Goal: Task Accomplishment & Management: Manage account settings

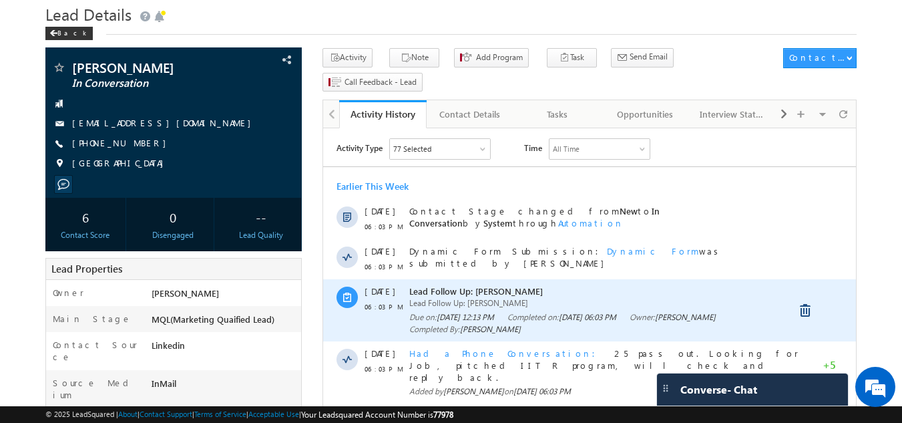
scroll to position [67, 0]
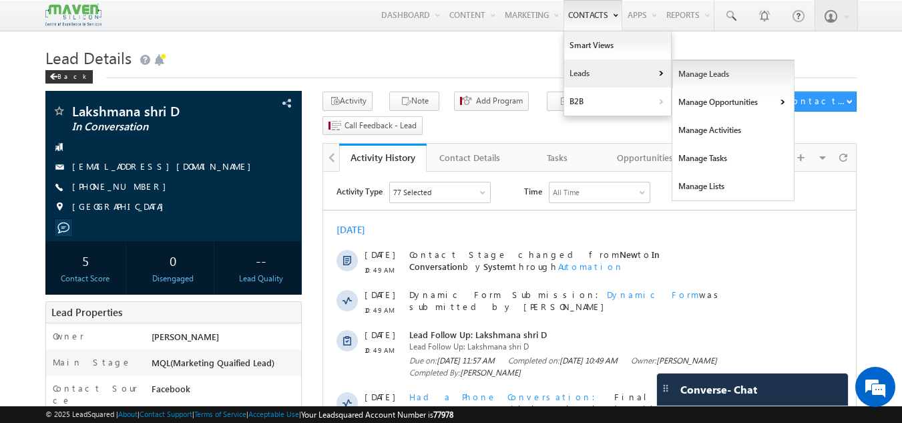
click at [687, 75] on link "Manage Leads" at bounding box center [733, 74] width 122 height 28
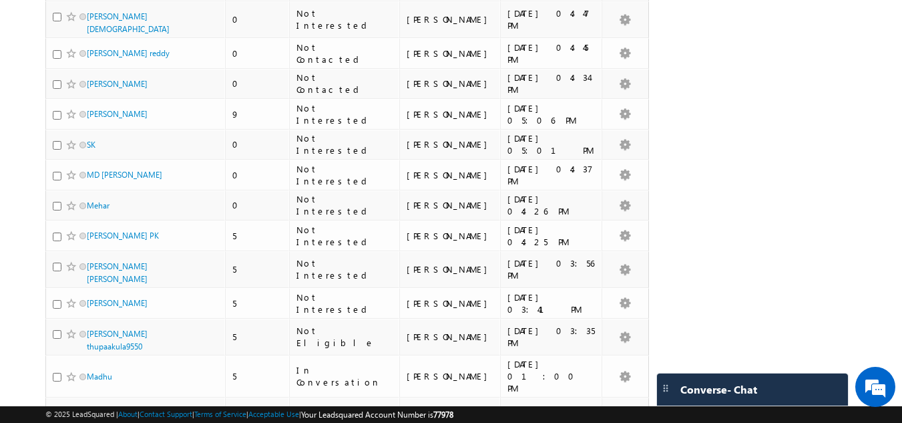
scroll to position [2909, 0]
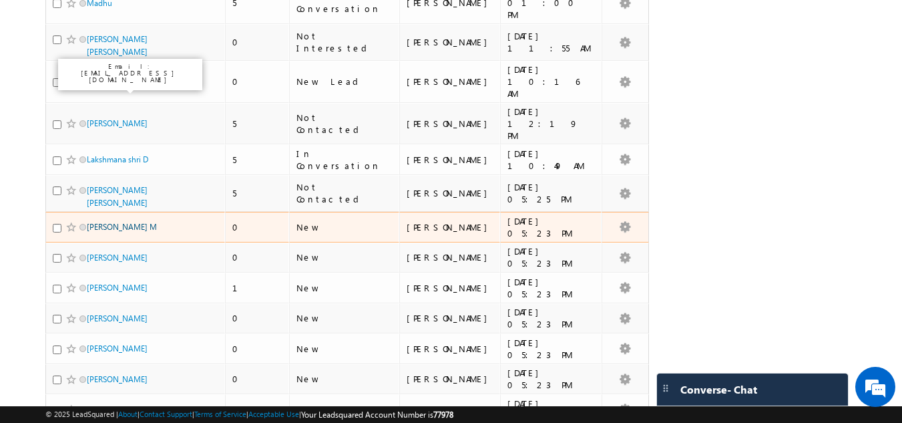
click at [111, 222] on link "[PERSON_NAME] M" at bounding box center [122, 227] width 70 height 10
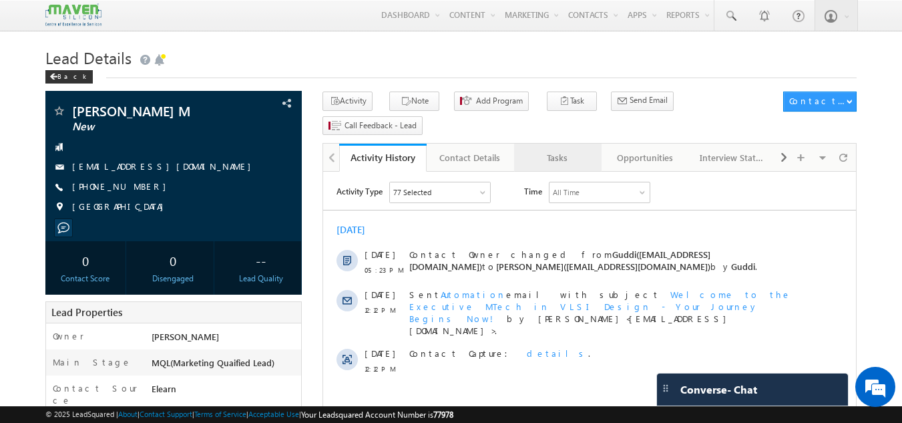
click at [553, 150] on div "Tasks" at bounding box center [557, 158] width 65 height 16
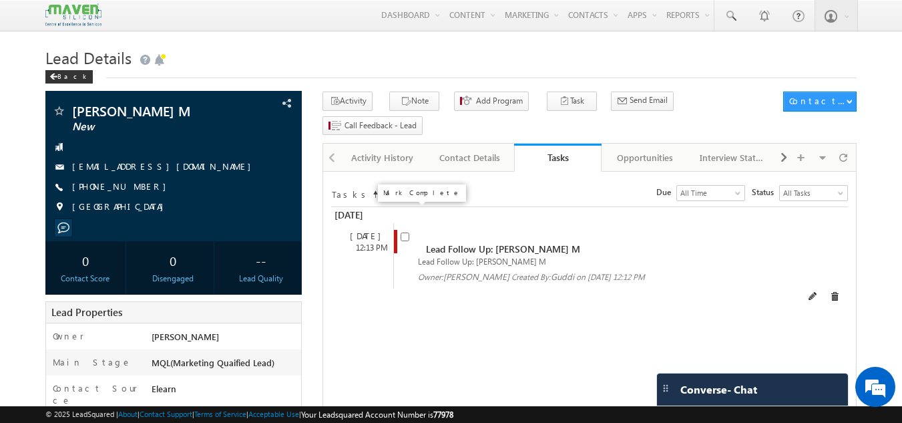
click at [405, 232] on input "checkbox" at bounding box center [404, 236] width 9 height 9
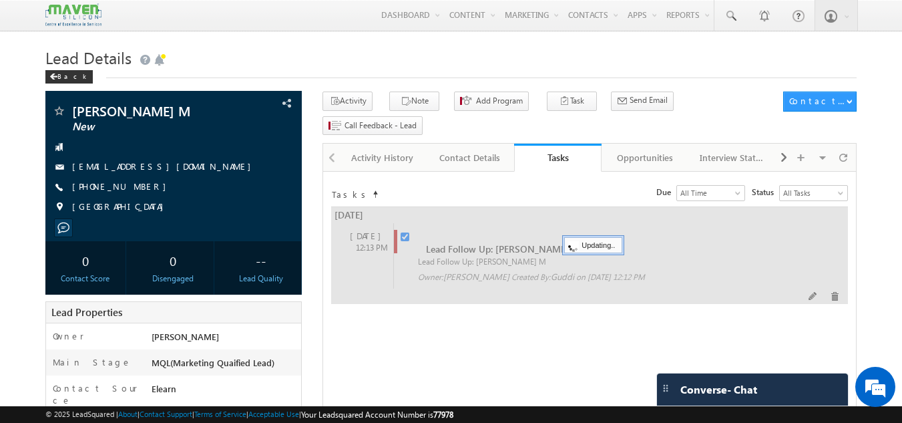
checkbox input "false"
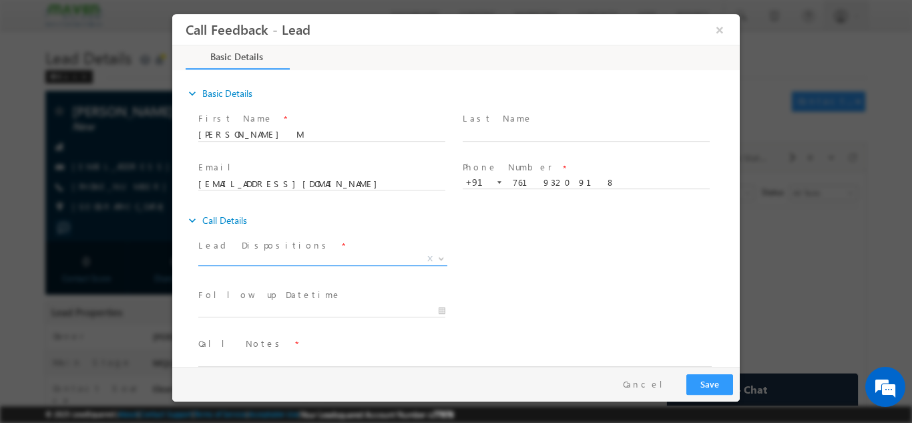
click at [378, 255] on span "X" at bounding box center [322, 258] width 249 height 13
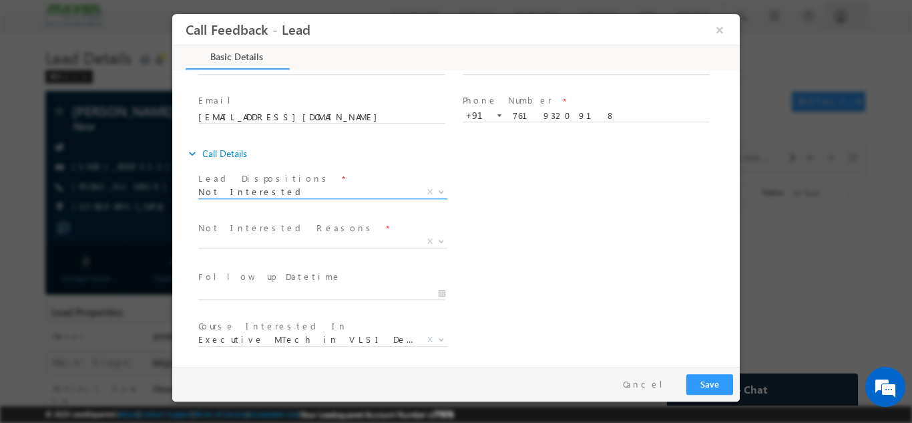
click at [282, 192] on span "Not Interested" at bounding box center [306, 191] width 217 height 12
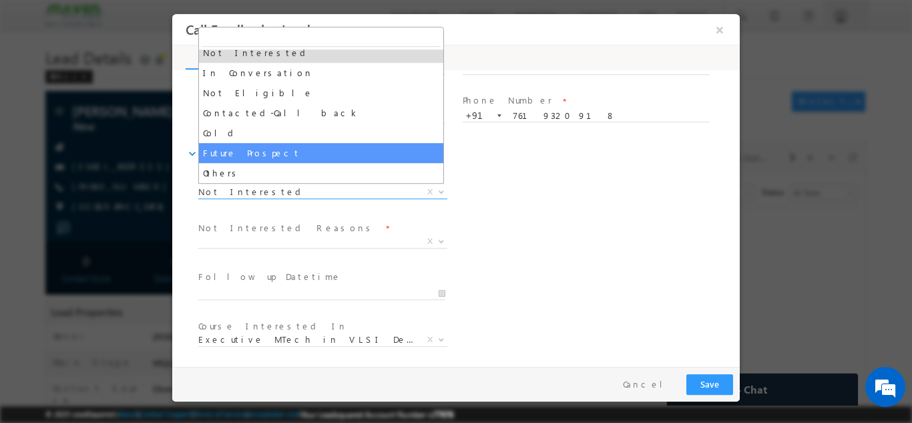
scroll to position [0, 0]
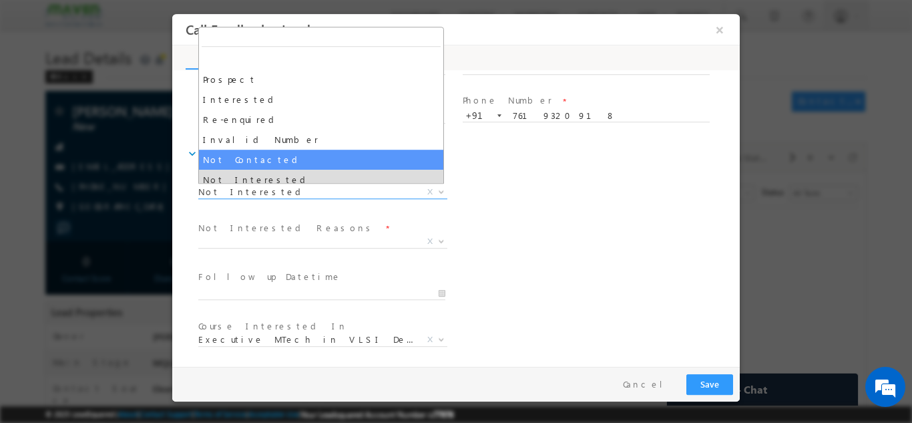
select select "Not Contacted"
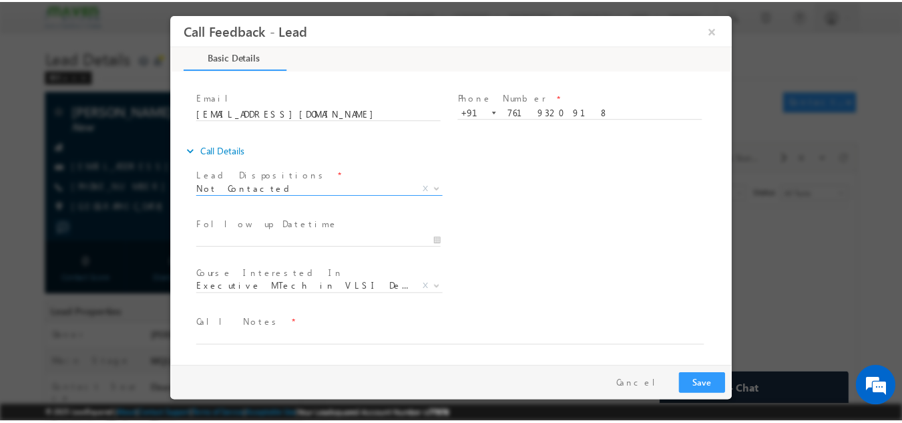
scroll to position [71, 0]
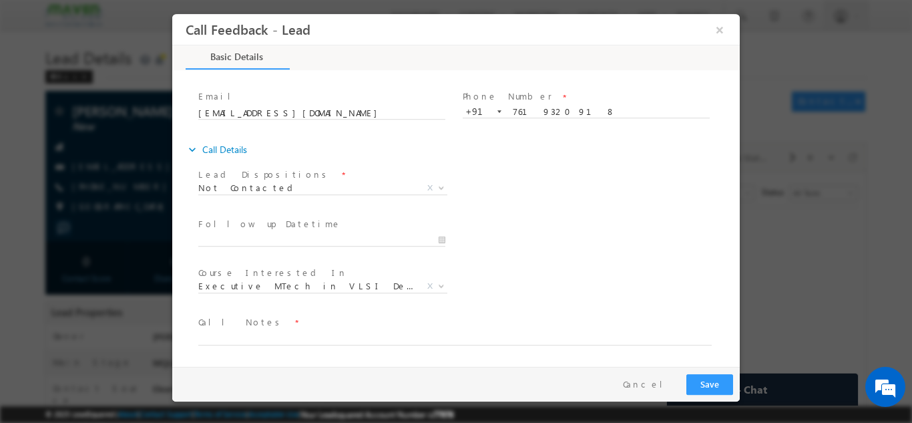
click at [291, 324] on span "Call Notes *" at bounding box center [447, 321] width 499 height 15
click at [280, 334] on textarea at bounding box center [454, 336] width 513 height 15
type textarea "DNP"
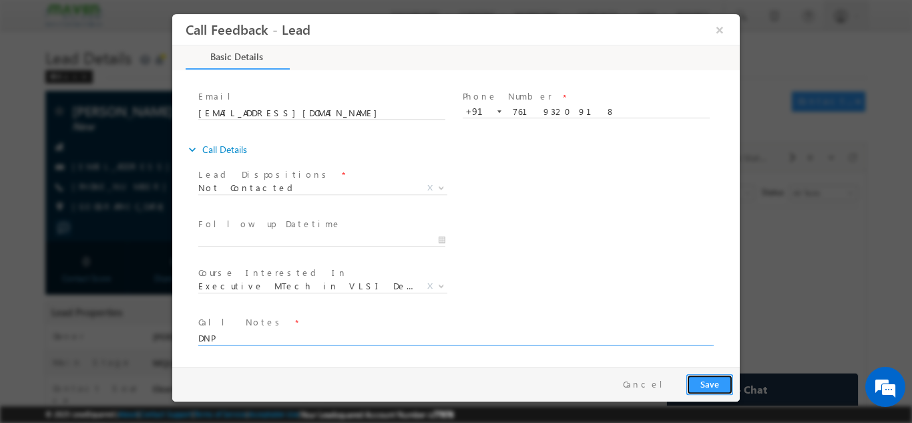
click at [720, 378] on button "Save" at bounding box center [709, 383] width 47 height 21
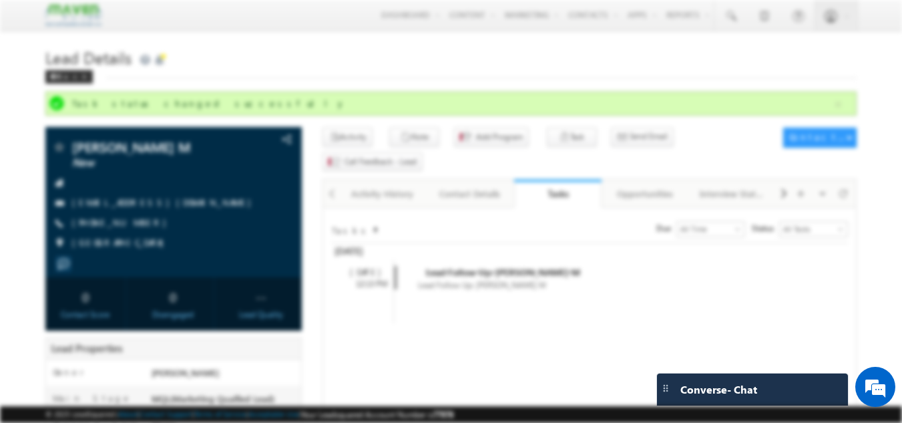
click at [726, 33] on div at bounding box center [451, 207] width 567 height 387
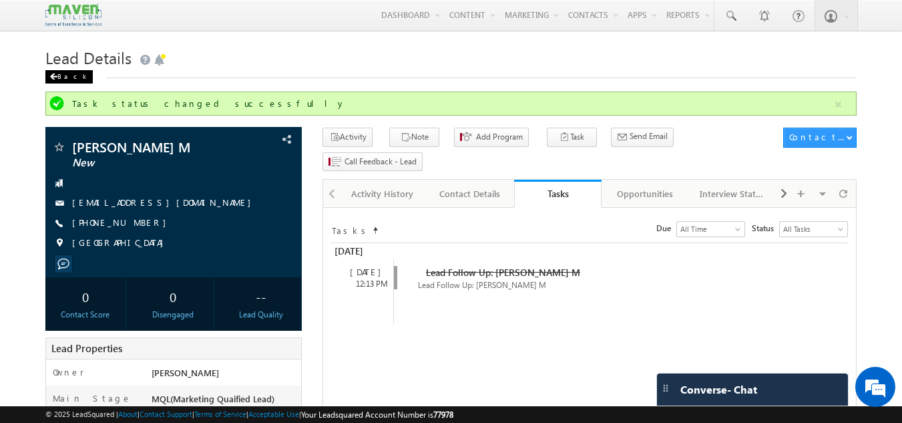
click at [70, 79] on div "Back" at bounding box center [68, 76] width 47 height 13
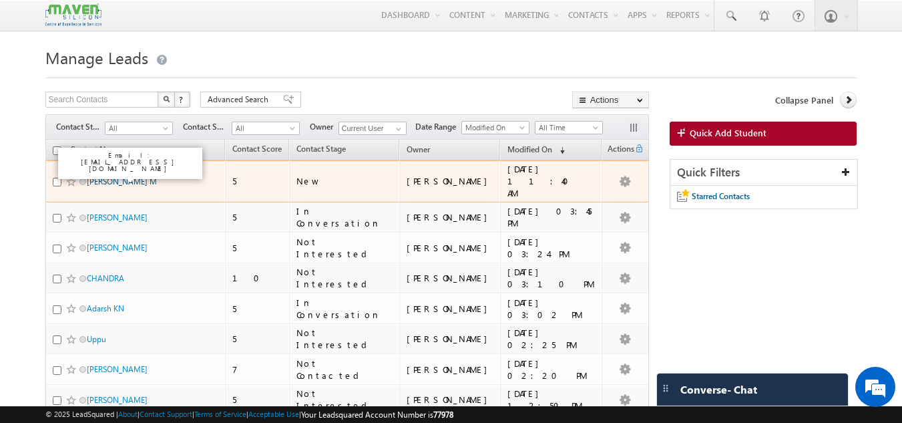
click at [117, 176] on link "[PERSON_NAME] M" at bounding box center [122, 181] width 70 height 10
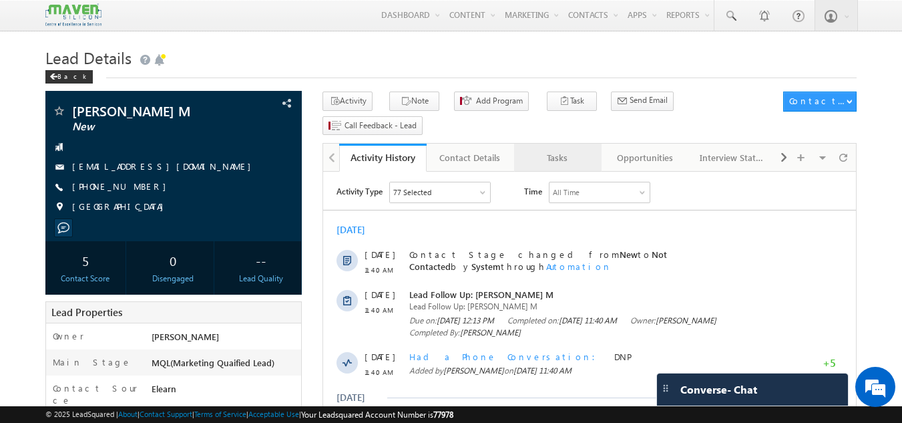
click at [553, 150] on div "Tasks" at bounding box center [557, 158] width 65 height 16
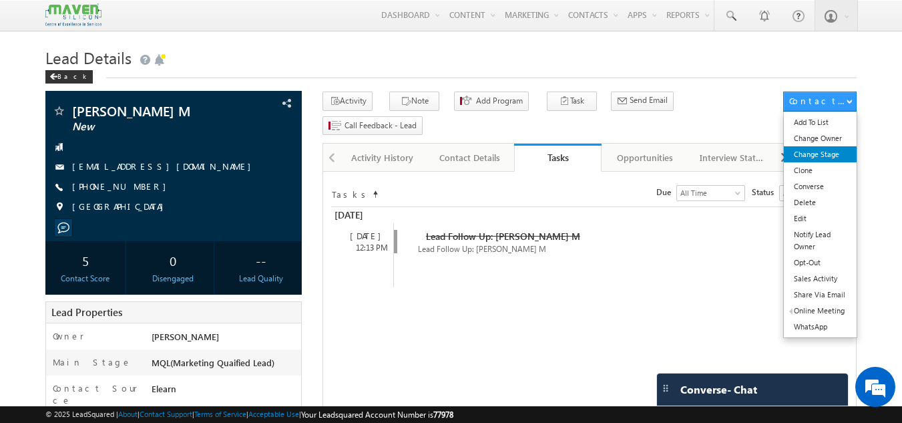
click at [814, 152] on link "Change Stage" at bounding box center [820, 154] width 73 height 16
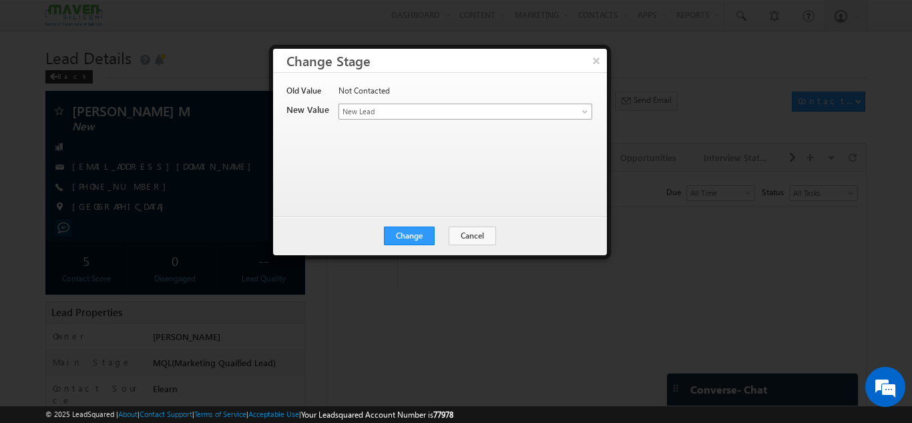
click at [353, 105] on span "New Lead" at bounding box center [443, 111] width 208 height 12
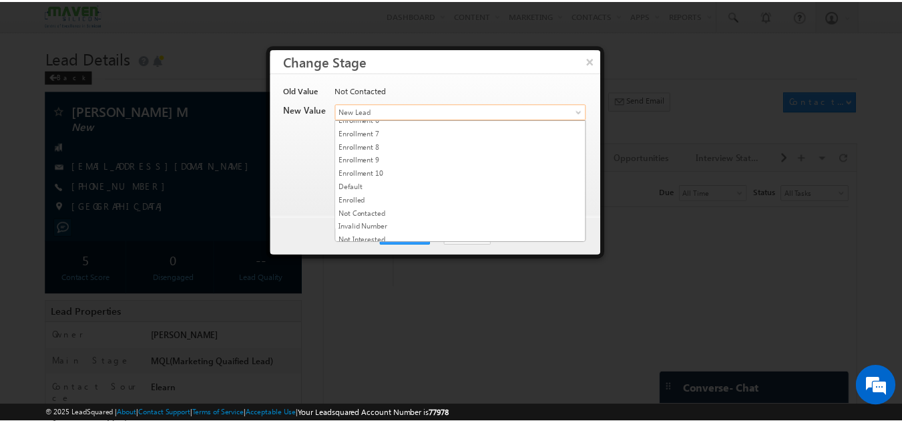
scroll to position [252, 0]
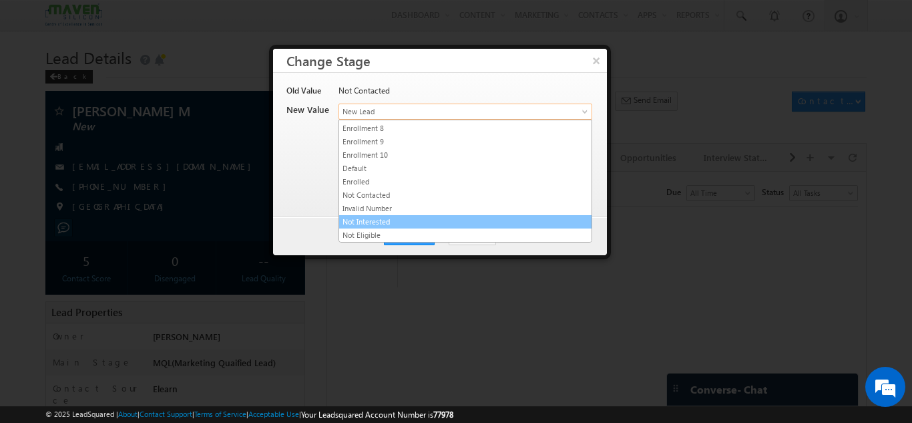
click at [385, 216] on link "Not Interested" at bounding box center [465, 222] width 252 height 12
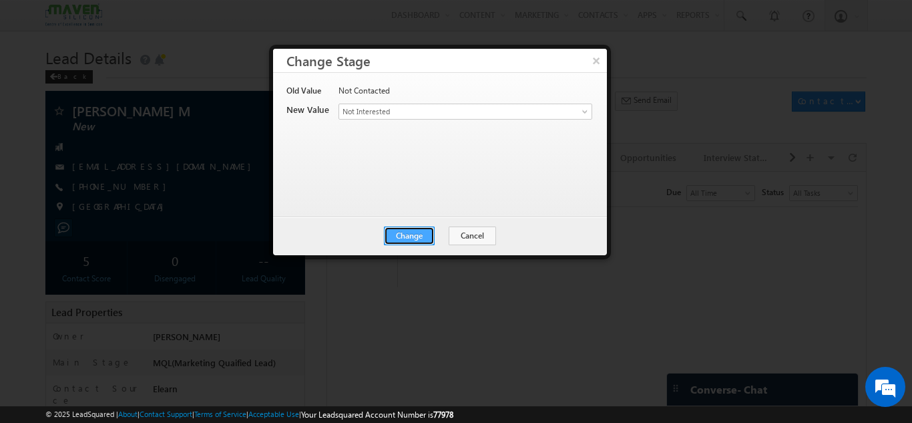
click at [399, 233] on button "Change" at bounding box center [409, 235] width 51 height 19
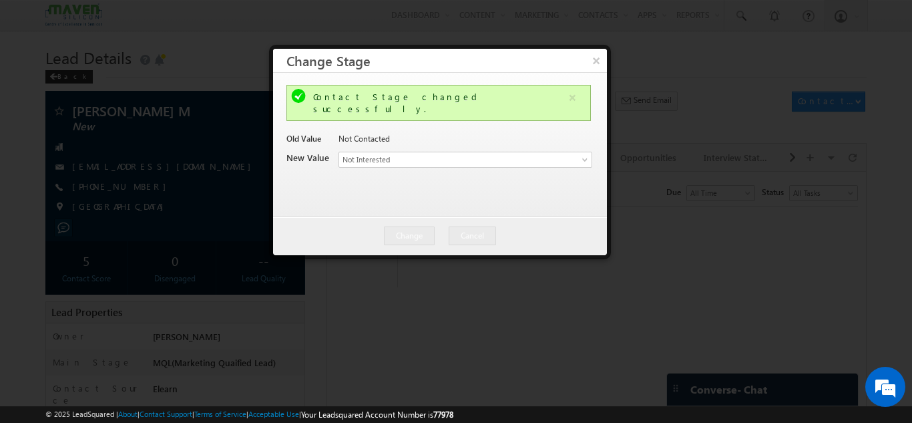
click at [686, 299] on div at bounding box center [456, 211] width 912 height 423
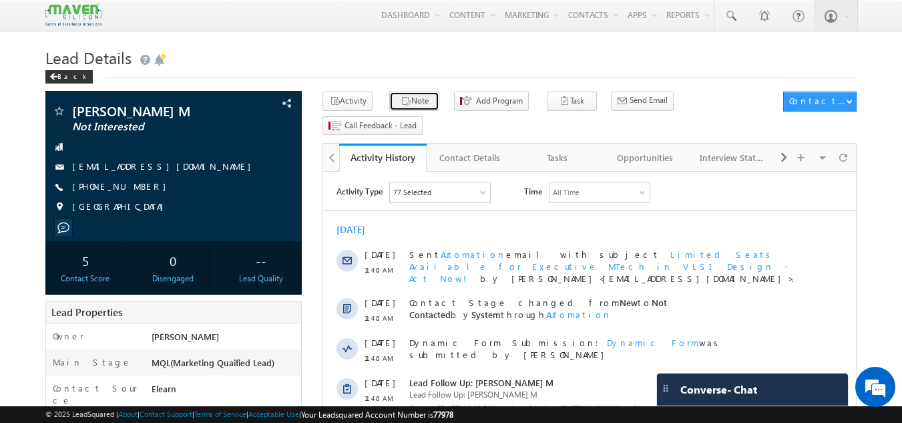
click at [410, 95] on button "Note" at bounding box center [414, 100] width 50 height 19
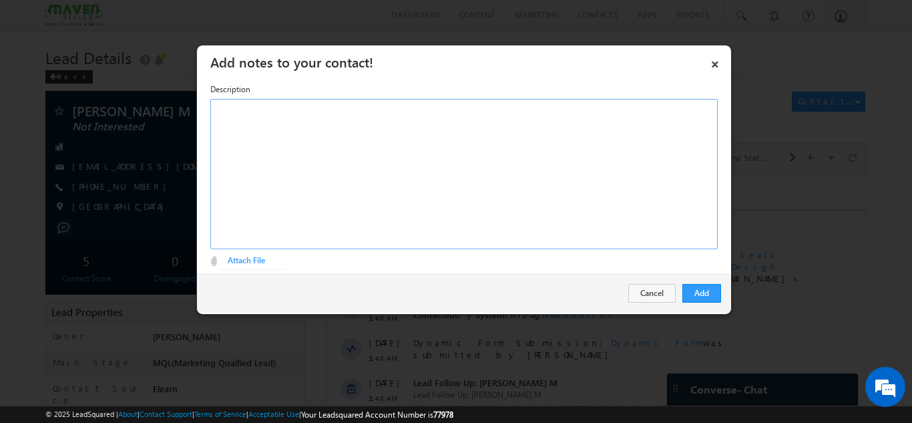
click at [469, 193] on div "Rich Text Editor, Description-inline-editor-div" at bounding box center [463, 174] width 507 height 150
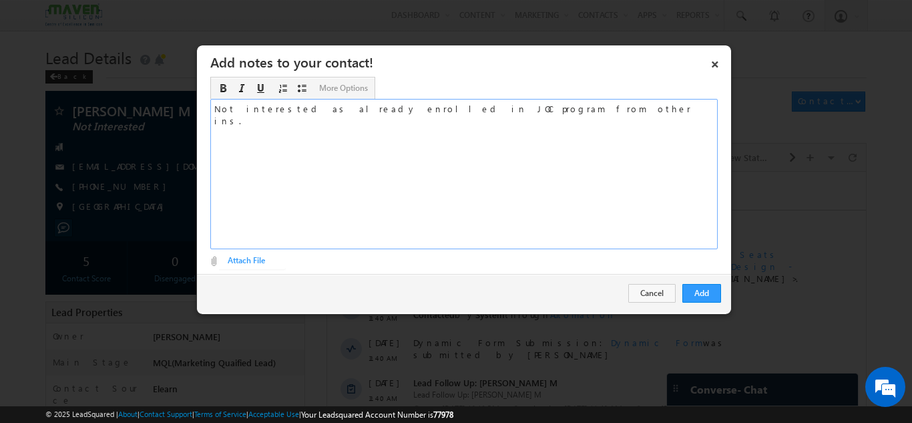
click at [214, 109] on div "Not interested as already enrolled in JOC program from other ins." at bounding box center [463, 174] width 507 height 150
click at [694, 289] on button "Add" at bounding box center [701, 293] width 39 height 19
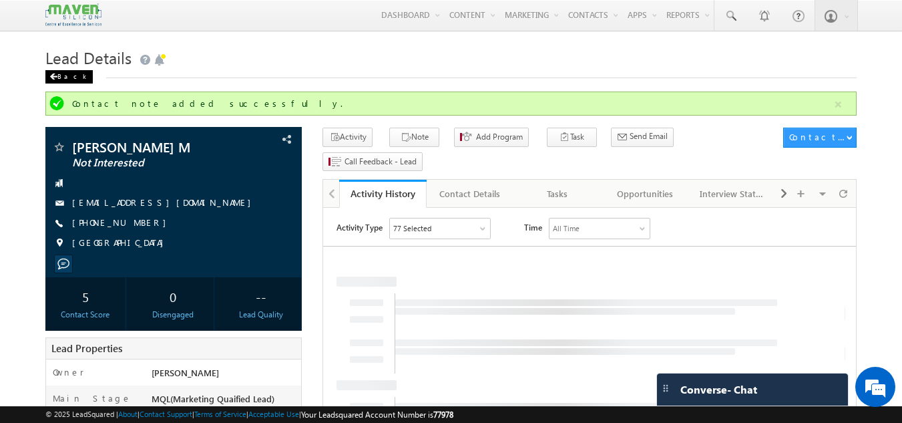
click at [60, 74] on div "Back" at bounding box center [68, 76] width 47 height 13
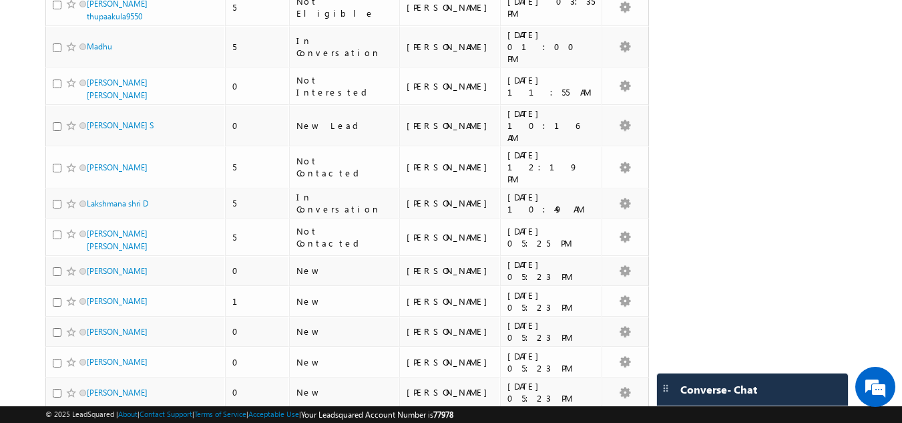
scroll to position [2909, 0]
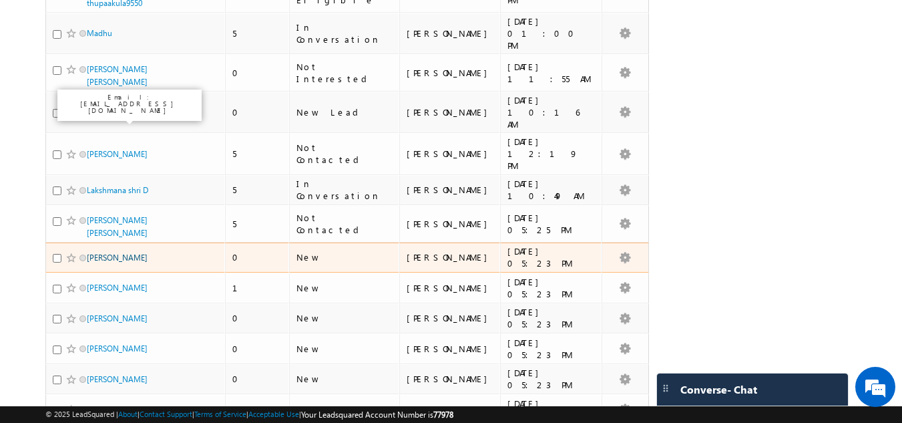
click at [115, 252] on link "[PERSON_NAME]" at bounding box center [117, 257] width 61 height 10
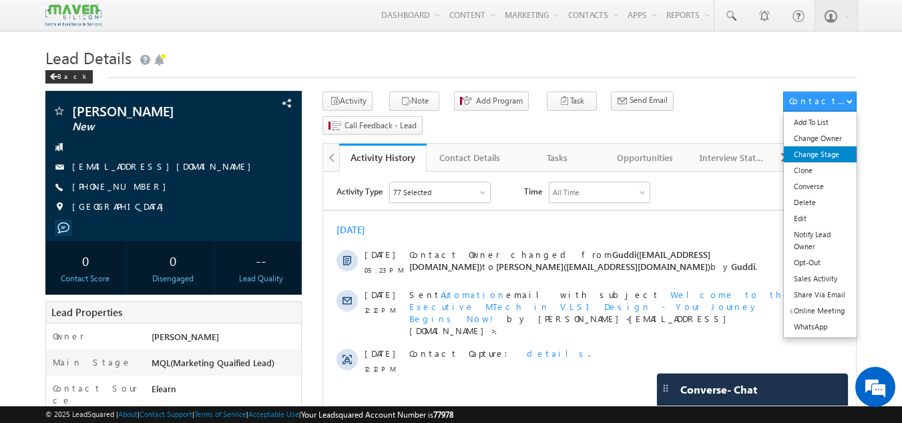
click at [841, 155] on link "Change Stage" at bounding box center [820, 154] width 73 height 16
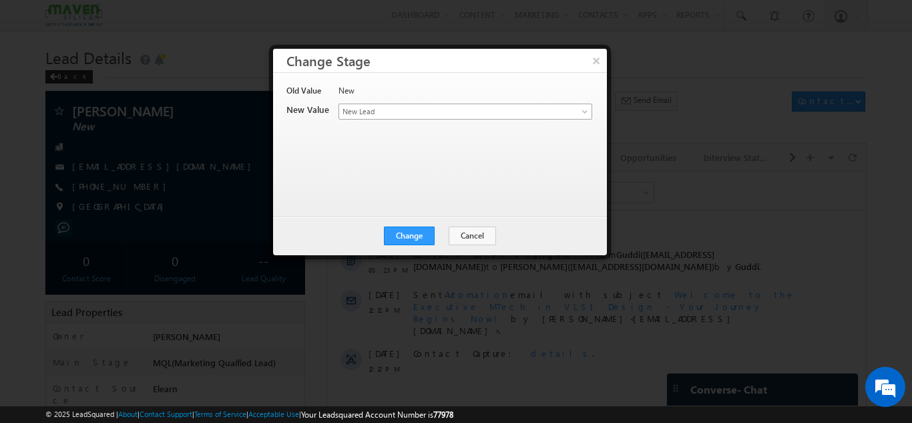
click at [431, 117] on span "New Lead" at bounding box center [443, 111] width 208 height 12
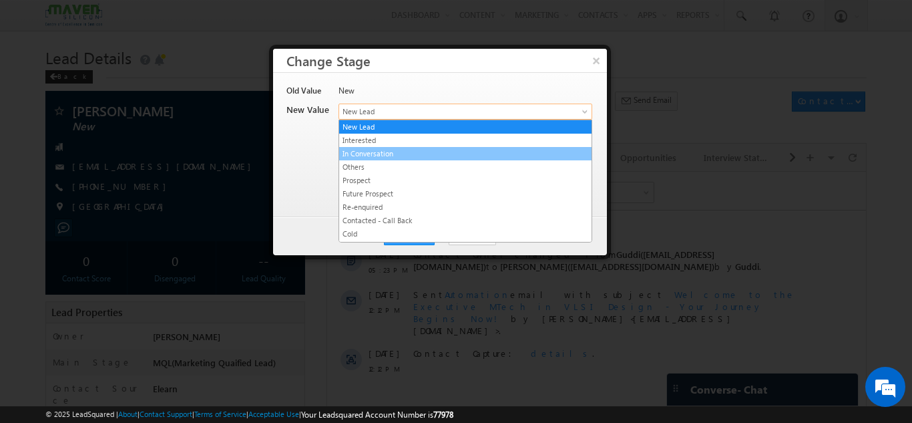
click at [386, 150] on link "In Conversation" at bounding box center [465, 154] width 252 height 12
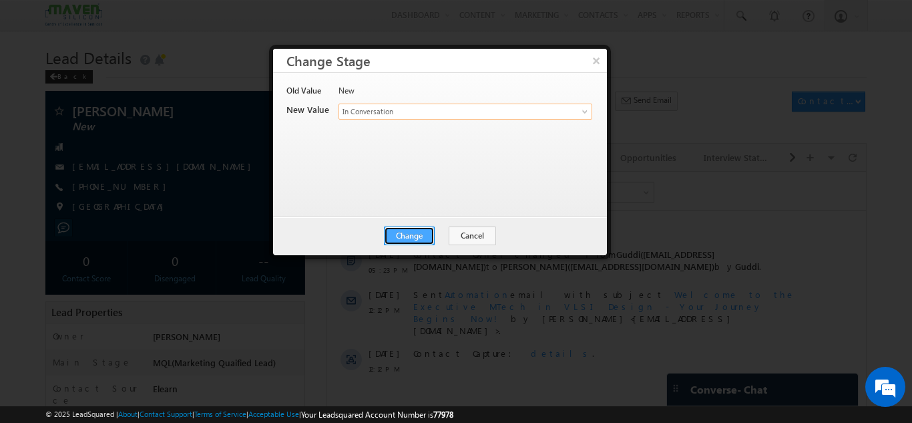
click at [420, 232] on button "Change" at bounding box center [409, 235] width 51 height 19
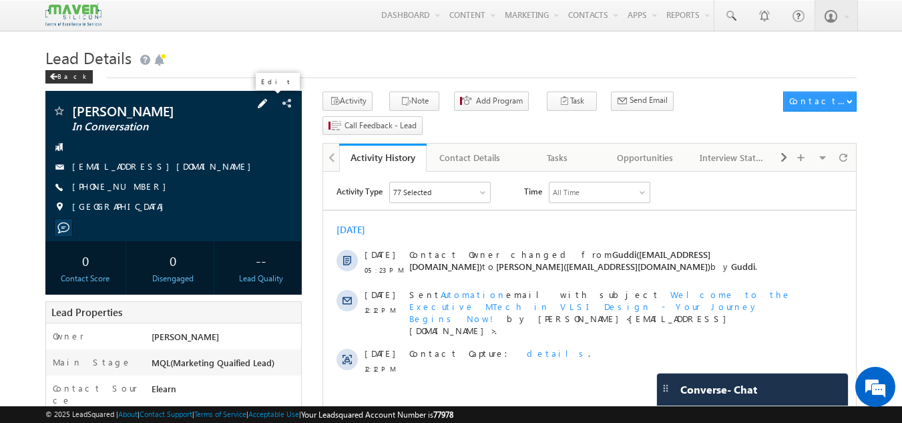
click at [269, 103] on span at bounding box center [262, 103] width 15 height 15
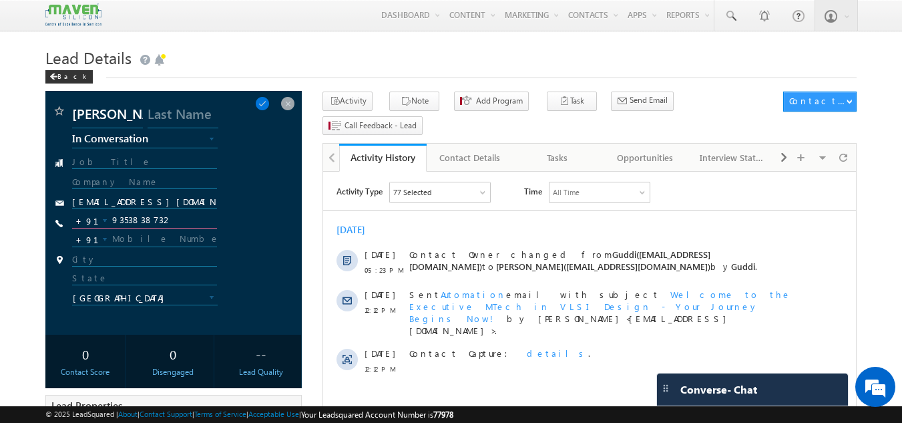
click at [172, 217] on input "9353838732" at bounding box center [145, 220] width 146 height 16
click at [295, 101] on span at bounding box center [287, 103] width 15 height 15
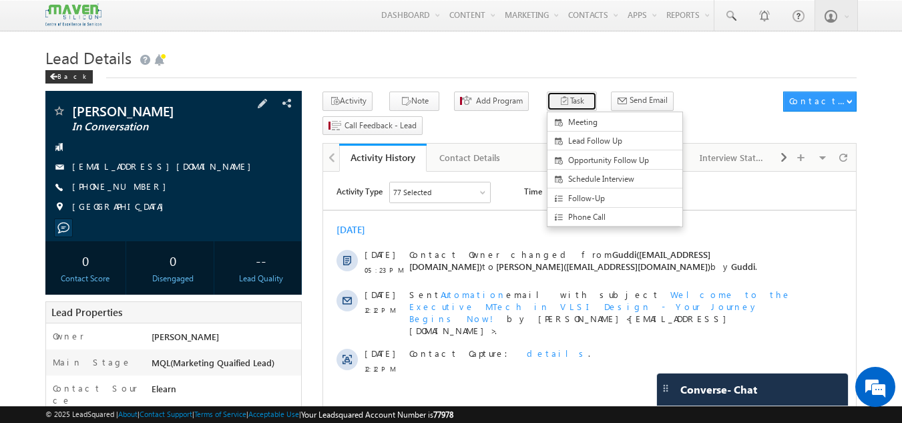
click at [547, 97] on button "Task" at bounding box center [572, 100] width 50 height 19
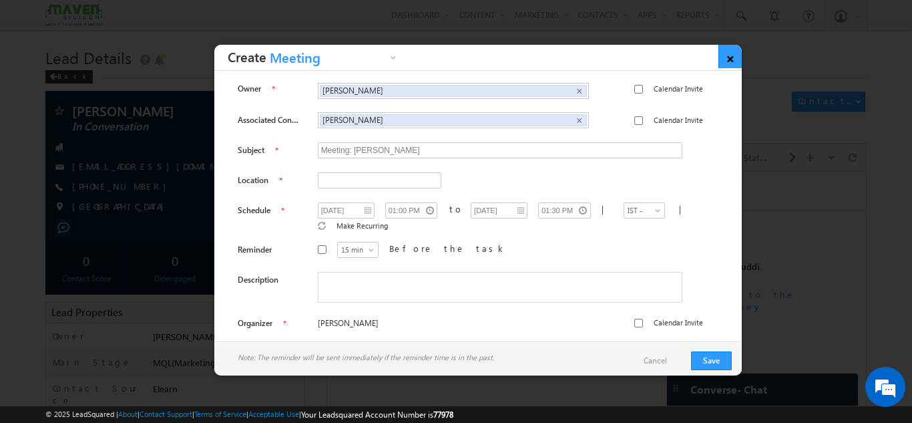
click at [720, 61] on link "×" at bounding box center [729, 56] width 23 height 23
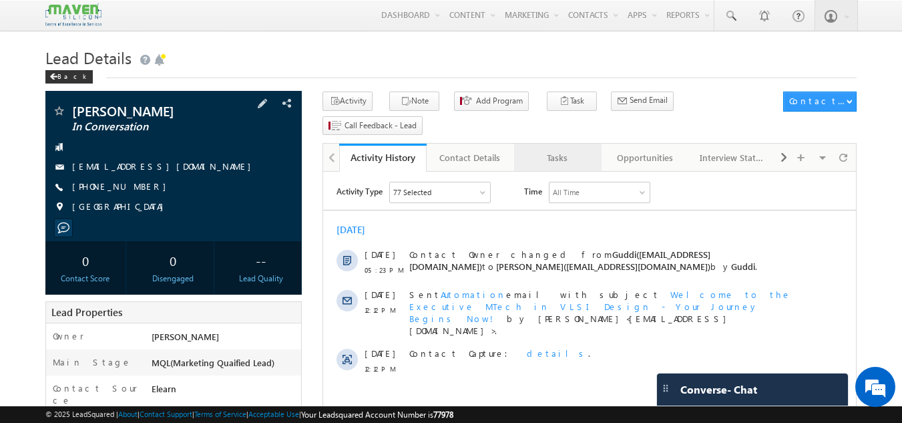
click at [539, 150] on div "Tasks" at bounding box center [557, 158] width 65 height 16
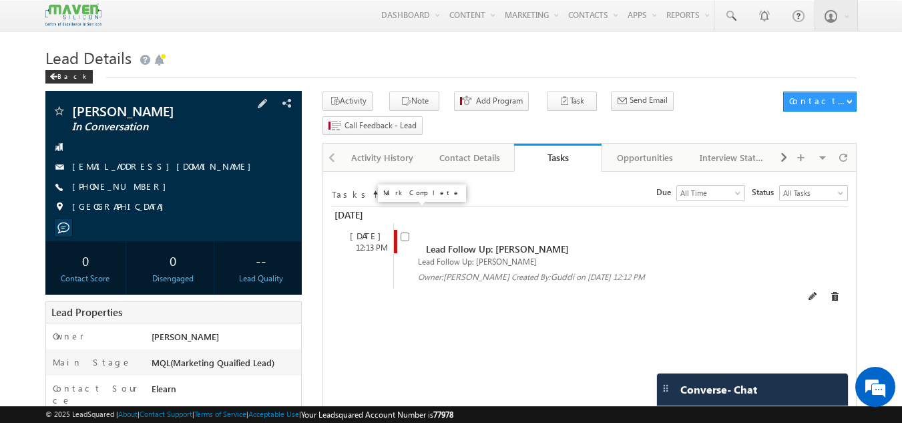
click at [402, 232] on input "checkbox" at bounding box center [404, 236] width 9 height 9
checkbox input "false"
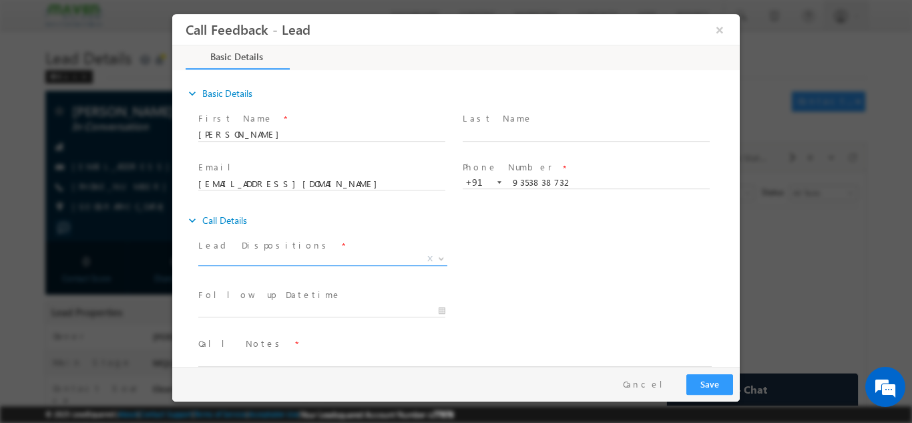
click at [348, 265] on span "X" at bounding box center [322, 260] width 249 height 13
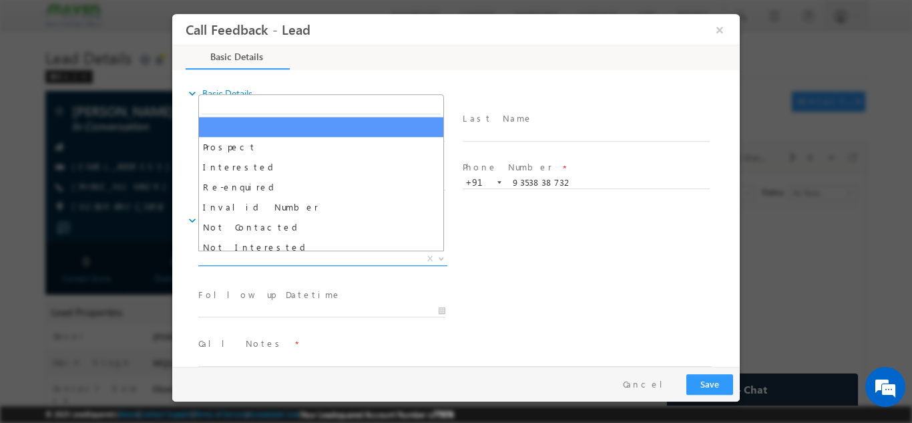
click at [345, 260] on span "X" at bounding box center [322, 258] width 249 height 13
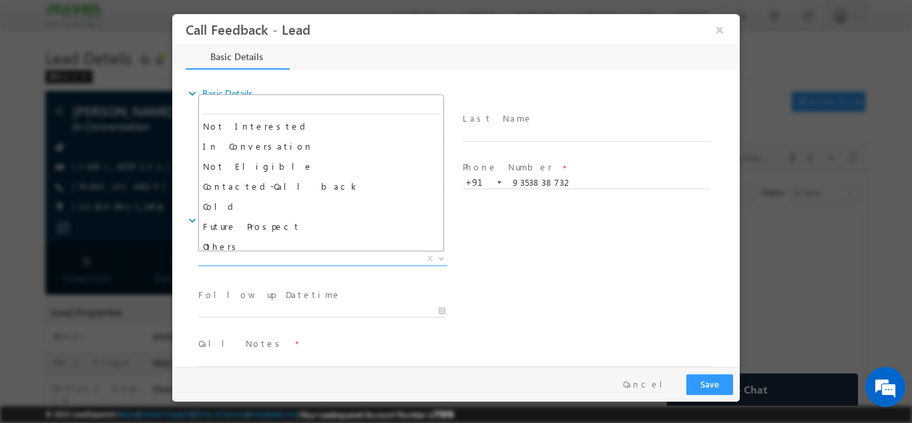
scroll to position [127, 0]
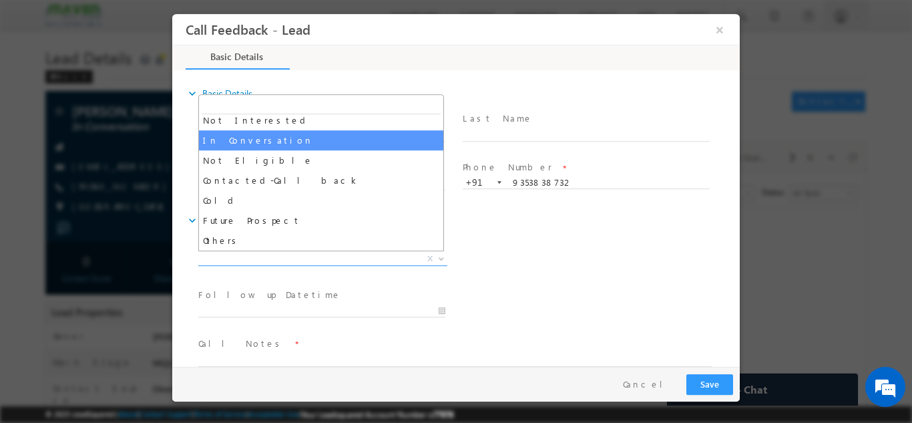
select select "In Conversation"
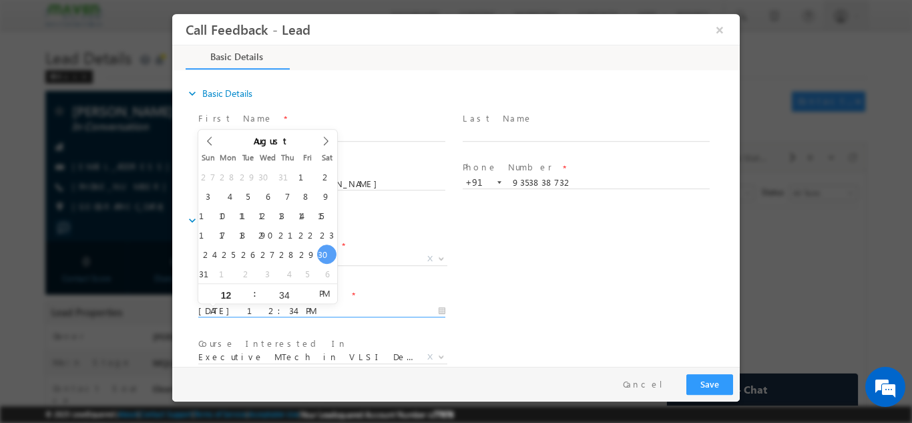
click at [254, 309] on input "30/08/2025 12:34 PM" at bounding box center [321, 310] width 247 height 13
type input "01/09/2025 12:34 PM"
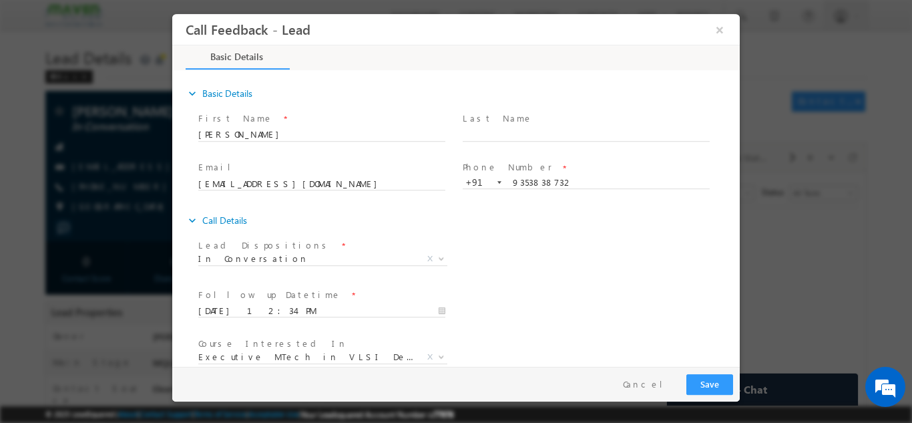
click at [536, 277] on div "Lead Dispositions * Prospect Interested Re-enquired Invalid Number Not Contacte…" at bounding box center [468, 259] width 544 height 49
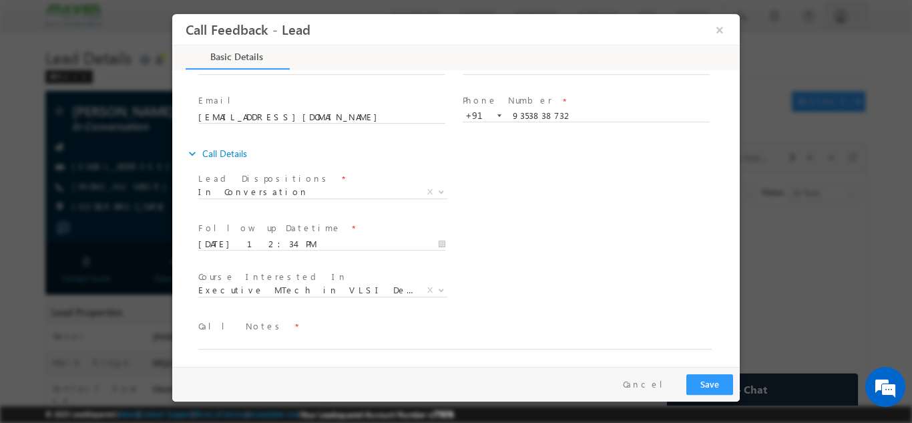
scroll to position [71, 0]
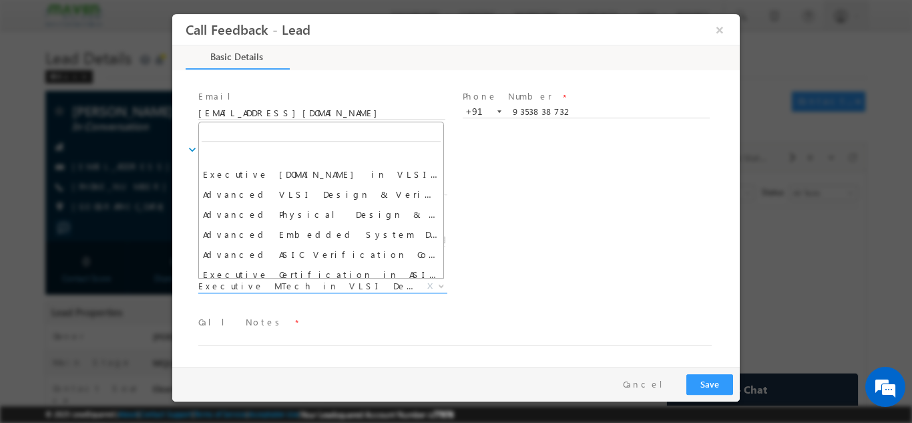
click at [310, 280] on span "Executive MTech in VLSI Design" at bounding box center [306, 285] width 217 height 12
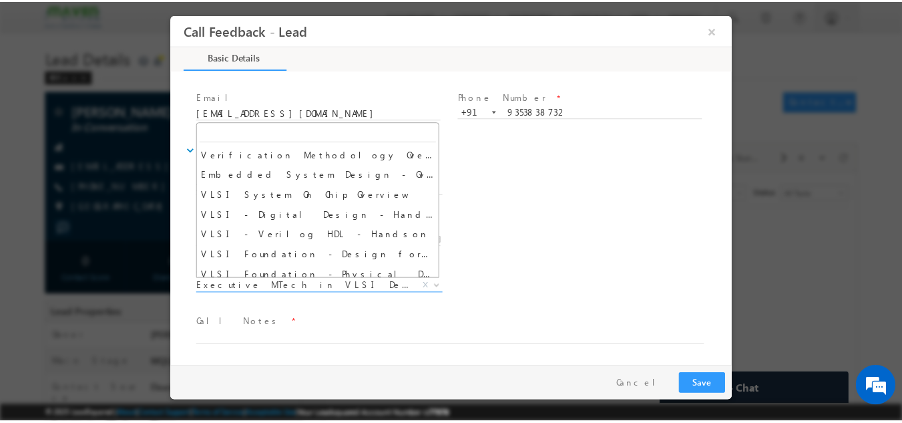
scroll to position [0, 0]
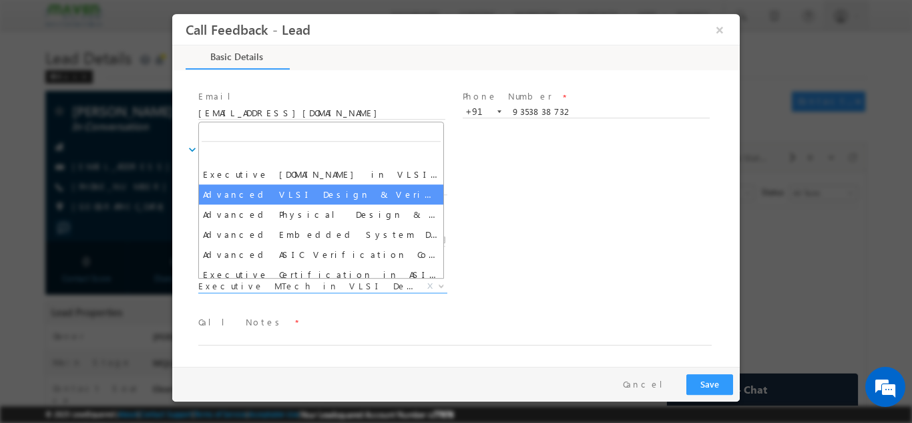
select select "Advanced VLSI Design & Verification Course"
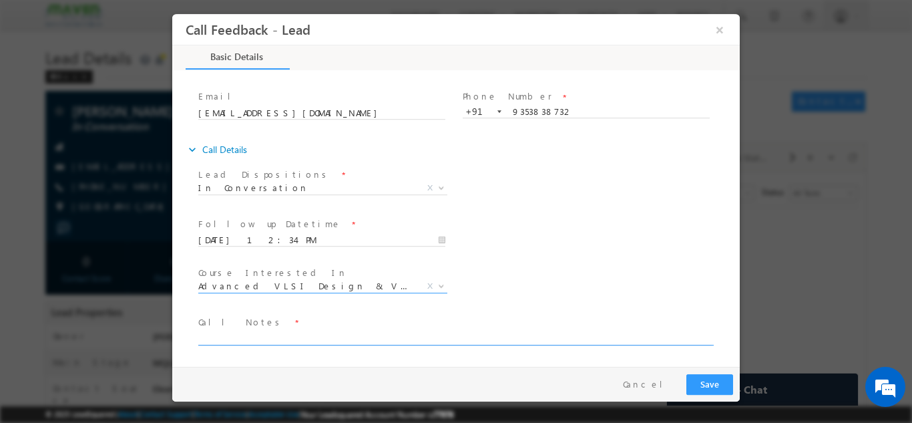
click at [268, 335] on textarea at bounding box center [454, 336] width 513 height 15
type textarea "S"
type textarea "4th year cx, will check and reply back."
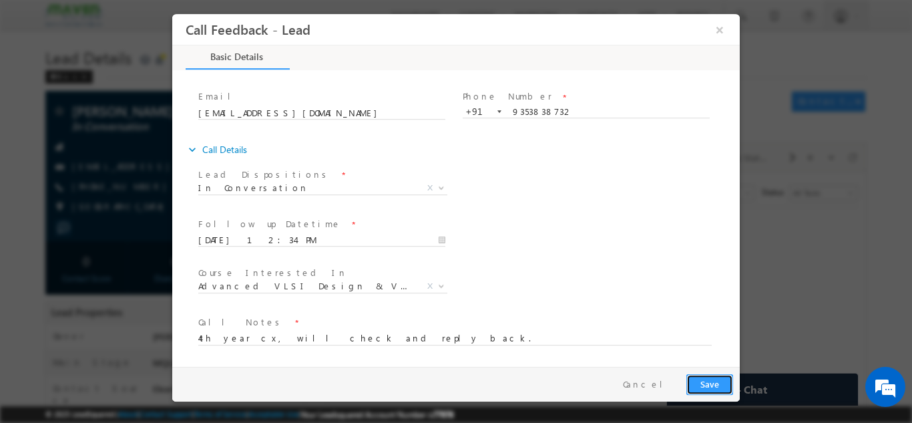
click at [716, 377] on button "Save" at bounding box center [709, 383] width 47 height 21
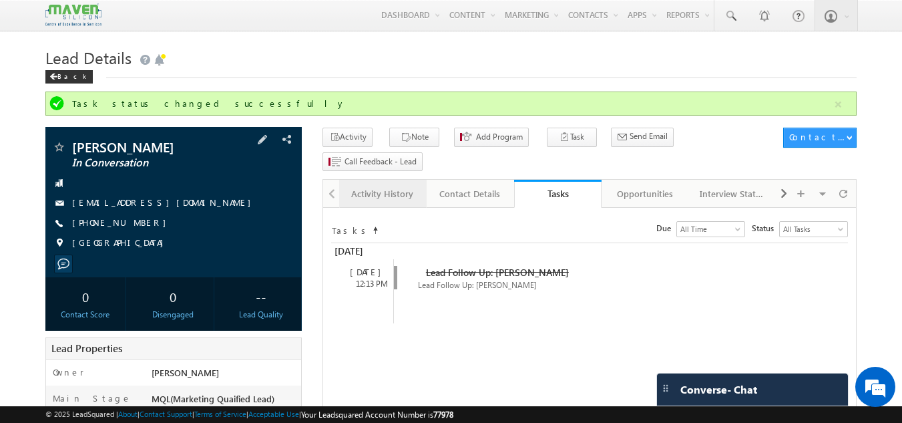
click at [399, 186] on div "Activity History" at bounding box center [382, 194] width 65 height 16
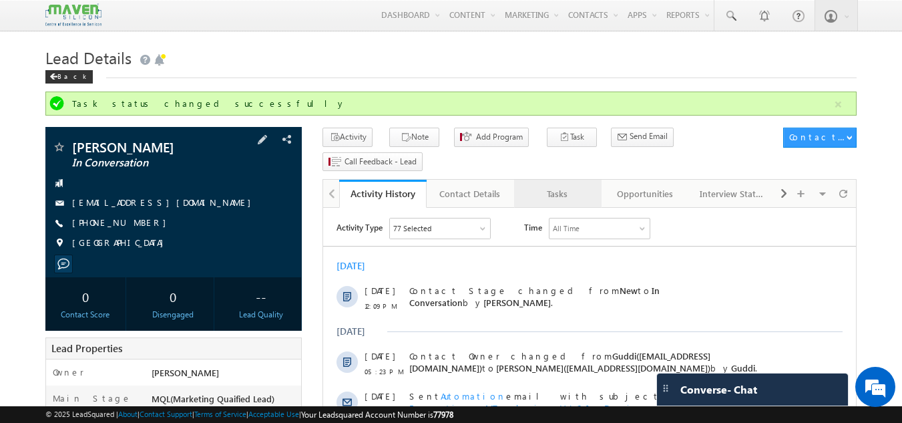
click at [588, 186] on div "Tasks" at bounding box center [557, 194] width 65 height 16
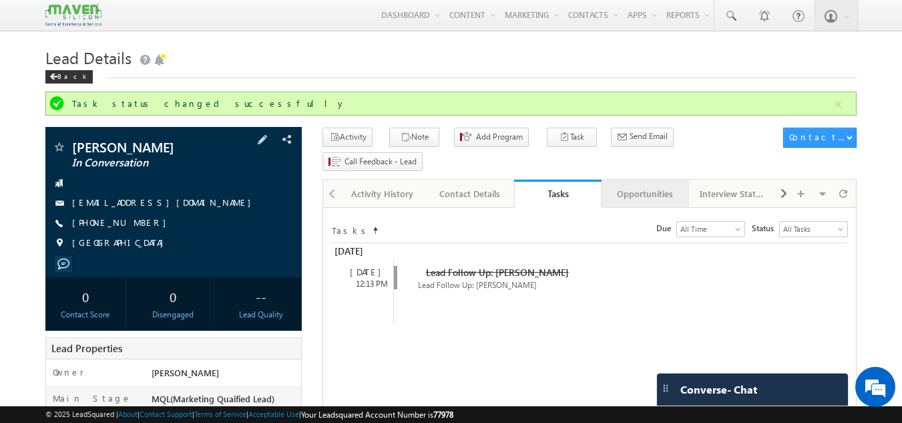
click at [640, 186] on div "Opportunities" at bounding box center [644, 194] width 65 height 16
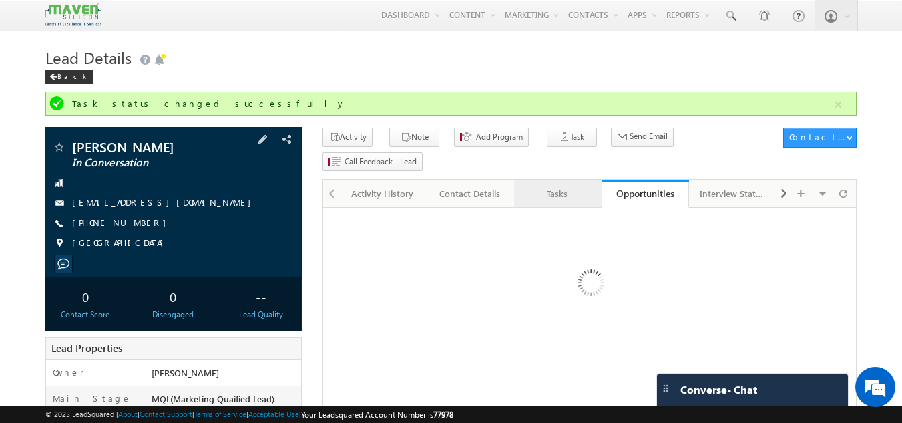
click at [569, 186] on div "Tasks" at bounding box center [557, 194] width 65 height 16
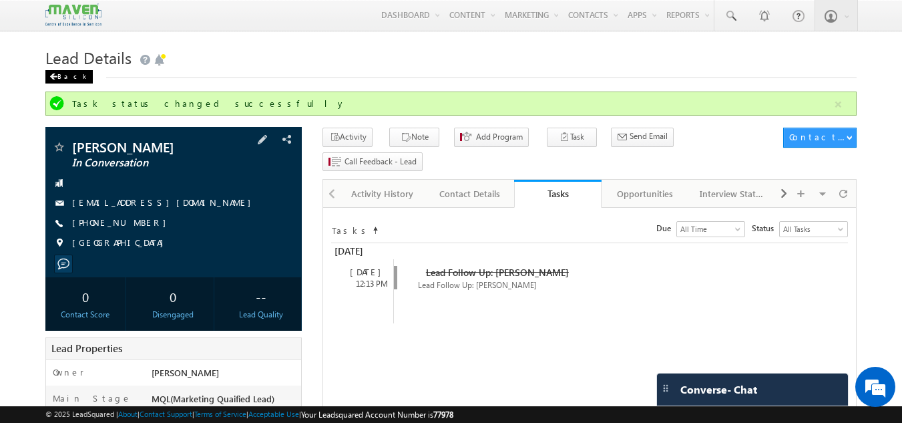
click at [69, 77] on div "Back" at bounding box center [68, 76] width 47 height 13
